Goal: Find specific page/section: Find specific page/section

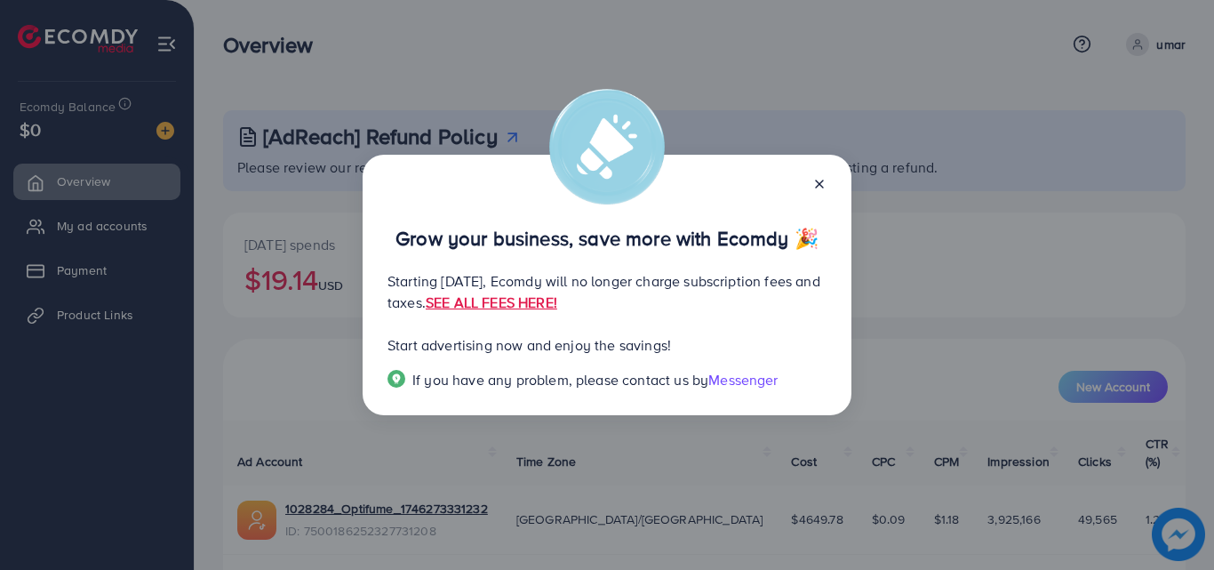
click at [823, 185] on icon at bounding box center [820, 184] width 14 height 14
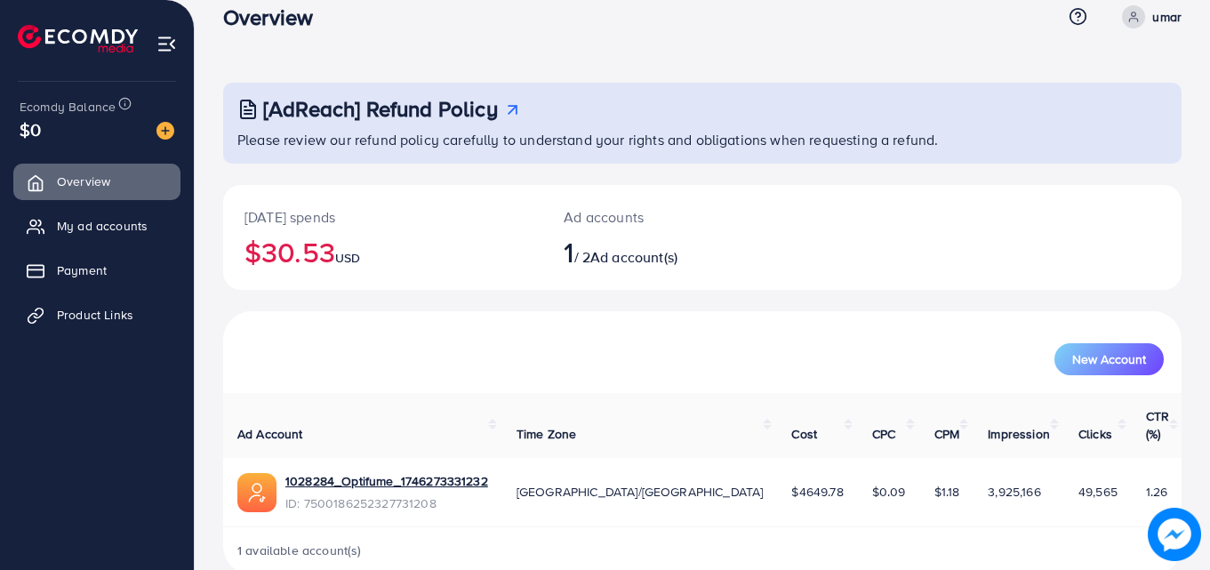
scroll to position [42, 0]
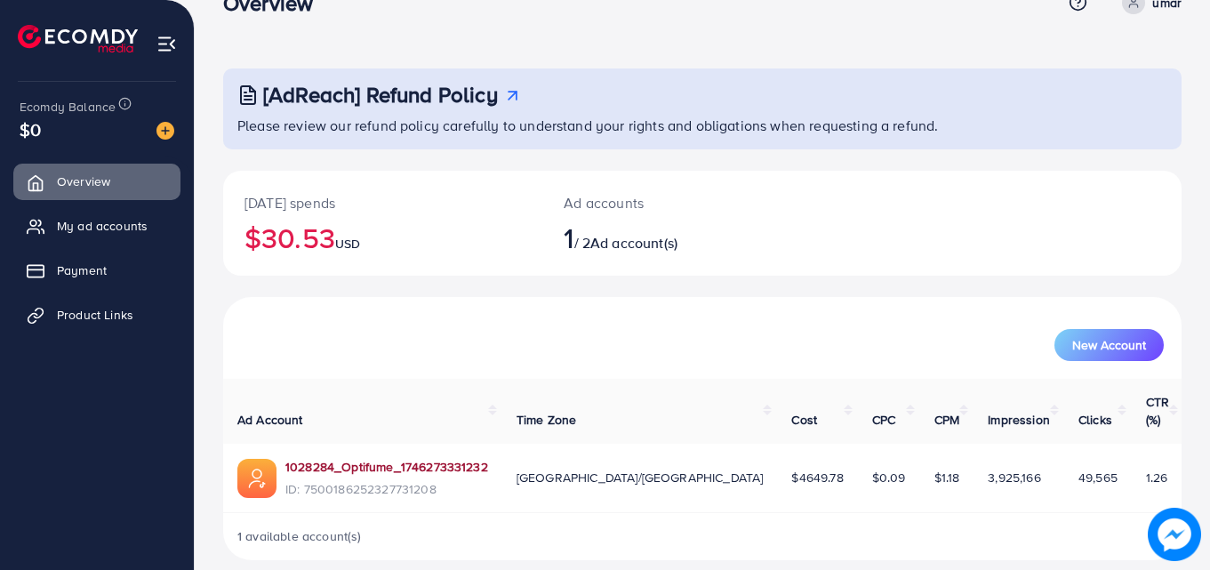
click at [367, 458] on link "1028284_Optifume_1746273331232" at bounding box center [386, 467] width 203 height 18
click at [86, 226] on span "My ad accounts" at bounding box center [106, 226] width 91 height 18
